Goal: Obtain resource: Download file/media

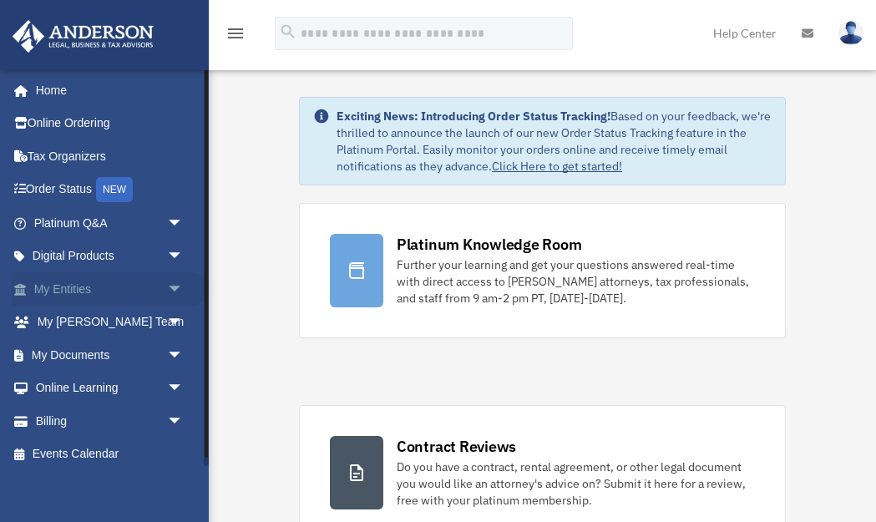
click at [179, 283] on span "arrow_drop_down" at bounding box center [183, 289] width 33 height 34
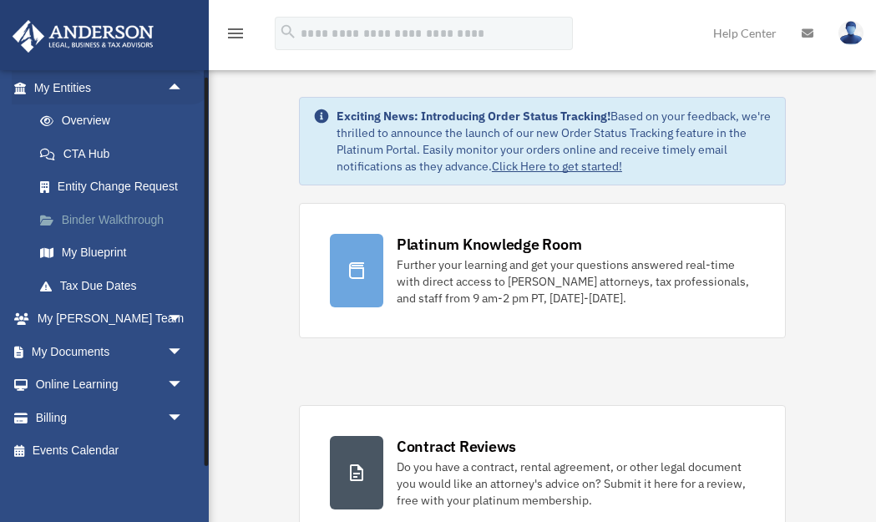
scroll to position [206, 0]
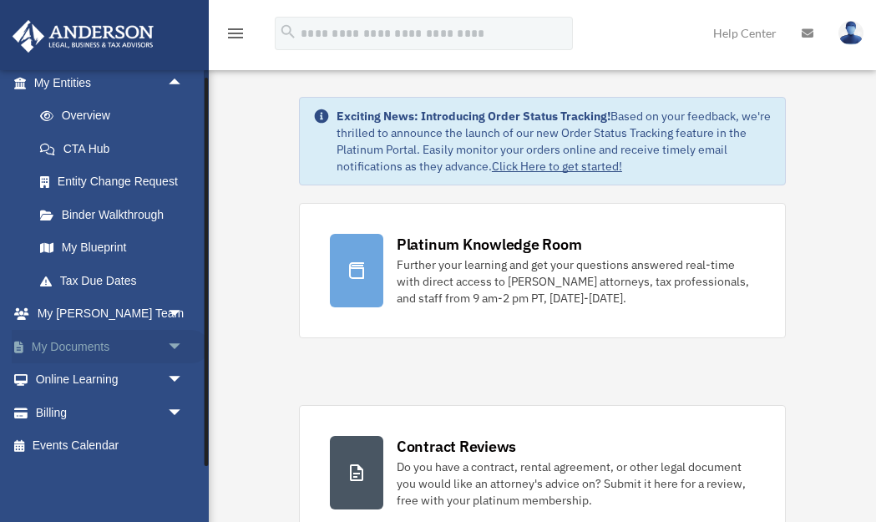
click at [173, 343] on span "arrow_drop_down" at bounding box center [183, 347] width 33 height 34
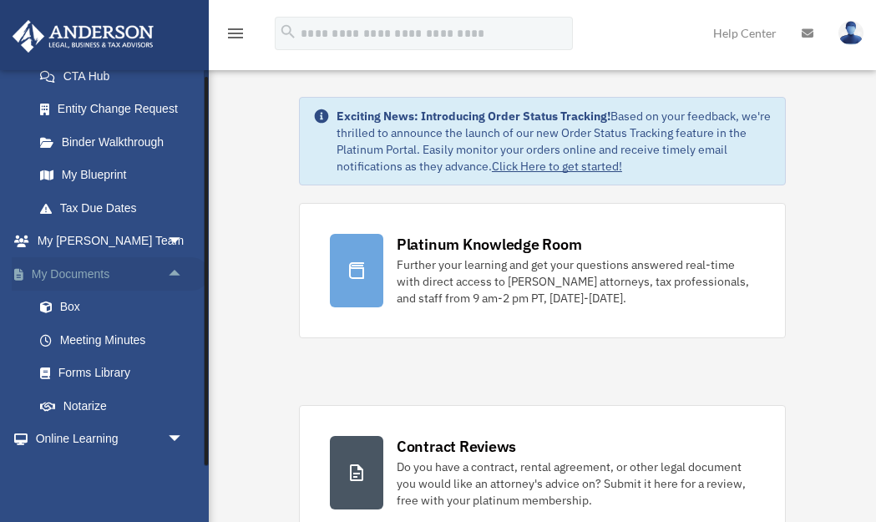
scroll to position [336, 0]
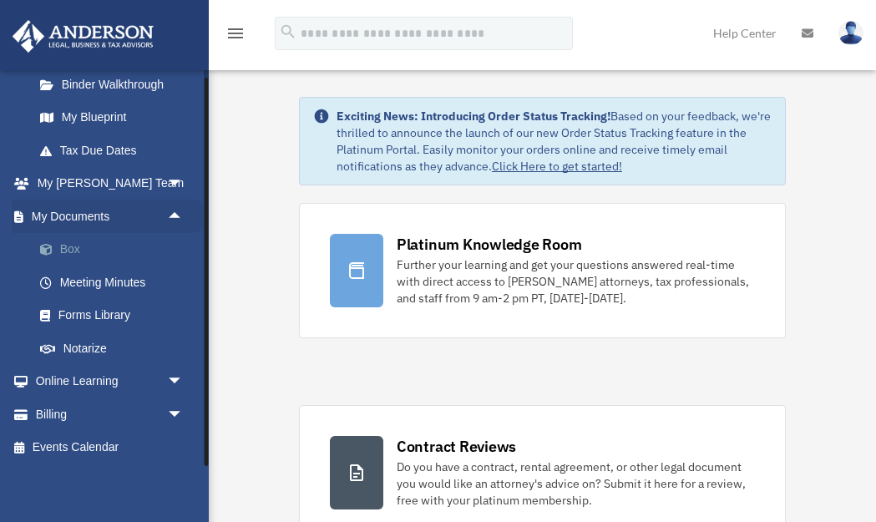
click at [77, 250] on link "Box" at bounding box center [115, 249] width 185 height 33
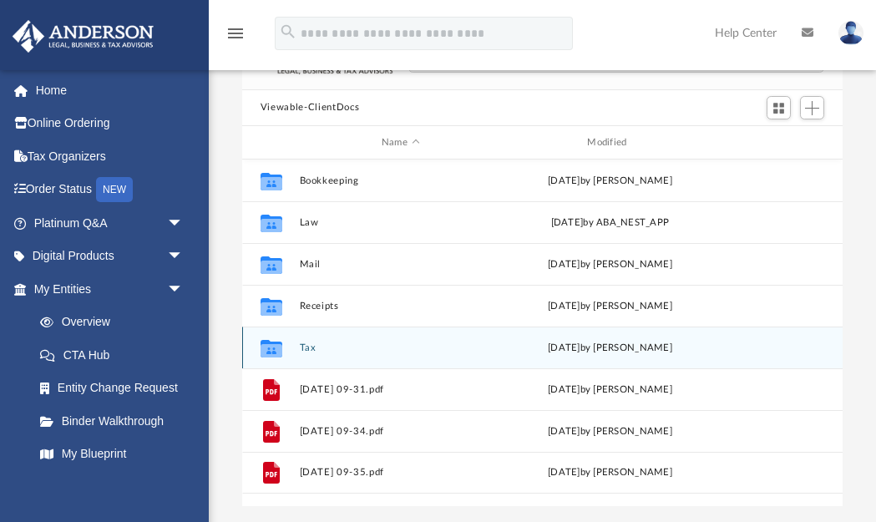
scroll to position [116, 0]
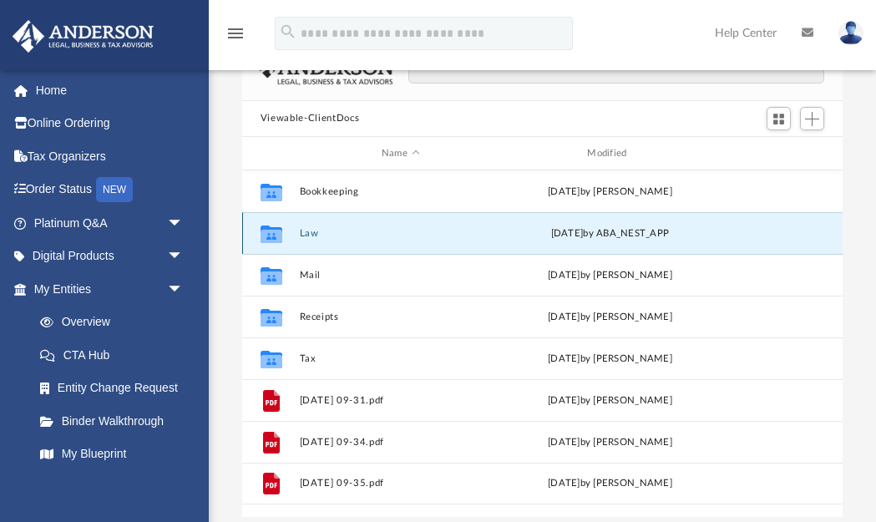
click at [335, 231] on button "Law" at bounding box center [400, 233] width 202 height 11
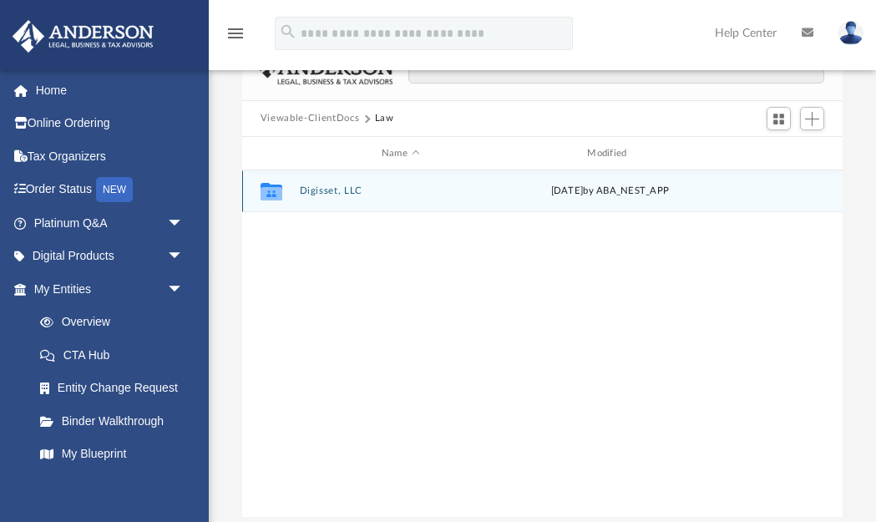
click at [473, 193] on button "Digisset, LLC" at bounding box center [400, 191] width 202 height 11
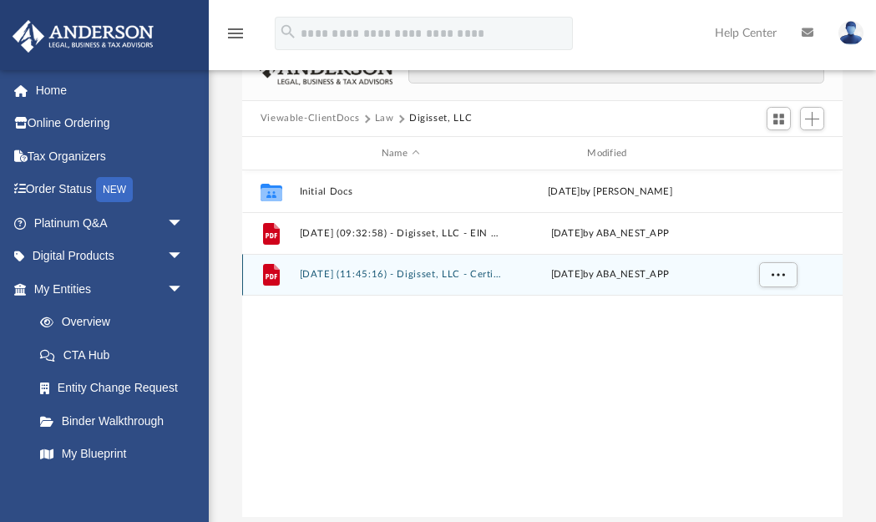
click at [384, 275] on button "2025.09.22 (11:45:16) - Digisset, LLC - Certificate Received.pdf" at bounding box center [400, 275] width 202 height 11
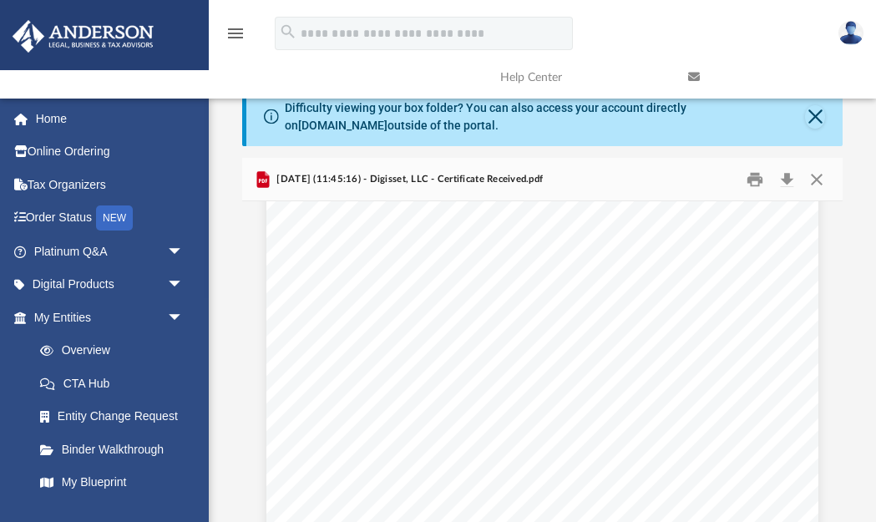
scroll to position [0, 0]
click at [816, 180] on button "Close" at bounding box center [816, 179] width 30 height 26
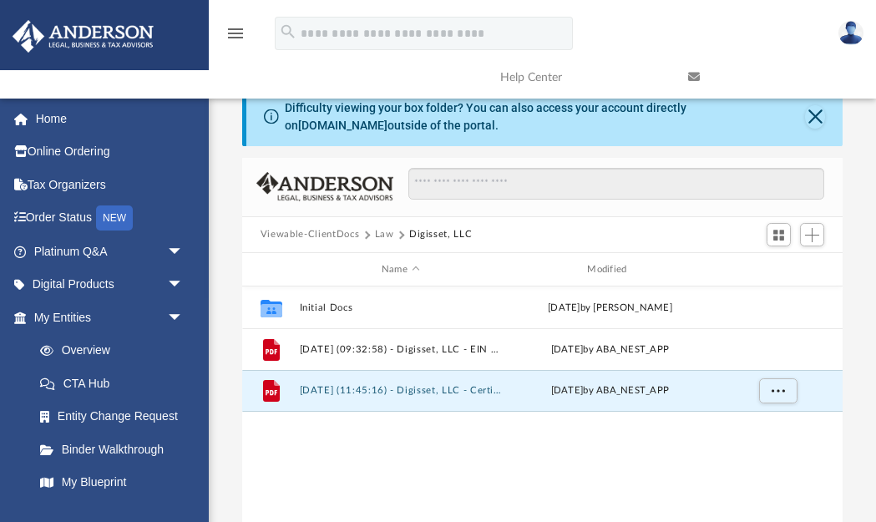
click at [847, 28] on img at bounding box center [850, 33] width 25 height 24
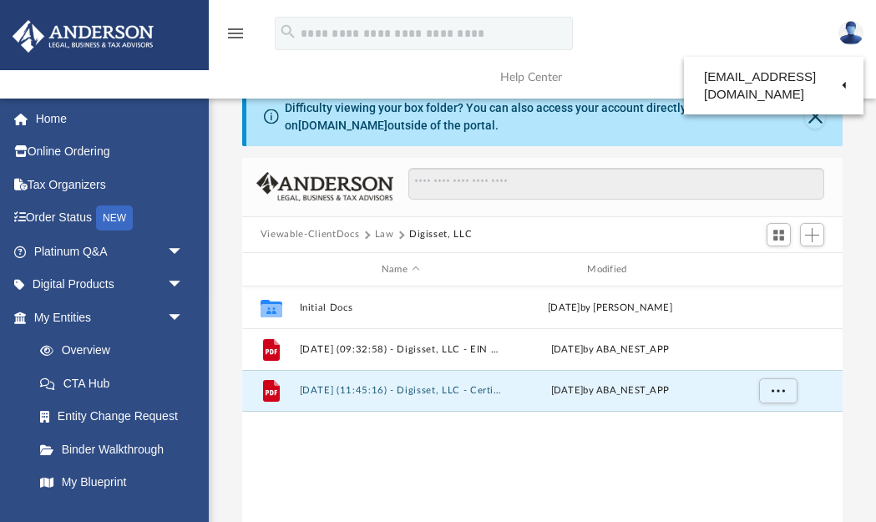
click at [848, 25] on img at bounding box center [850, 33] width 25 height 24
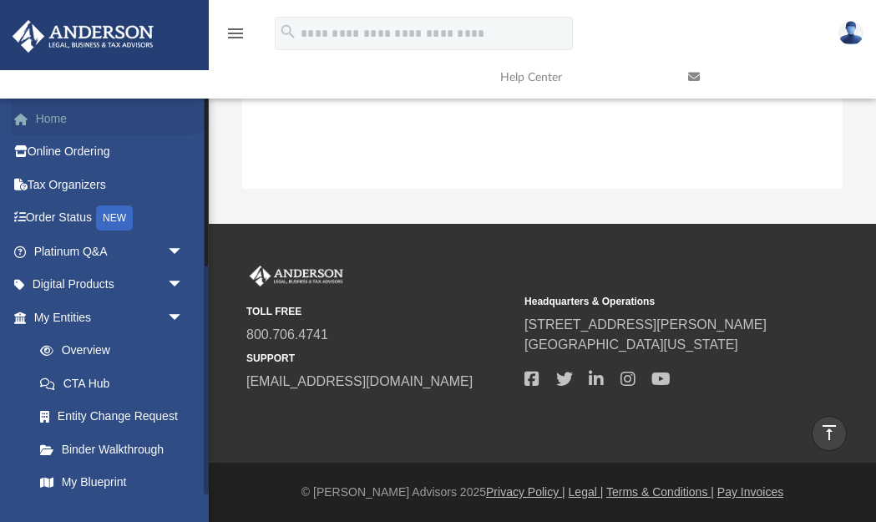
click at [51, 119] on link "Home" at bounding box center [110, 118] width 197 height 33
click at [852, 29] on img at bounding box center [850, 33] width 25 height 24
